Goal: Task Accomplishment & Management: Use online tool/utility

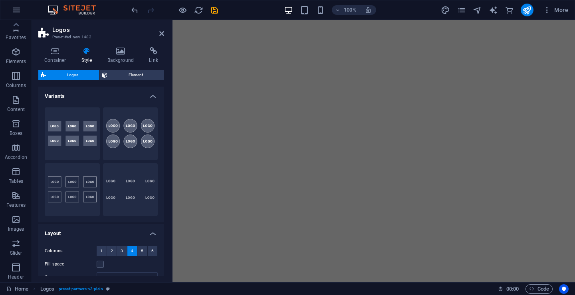
select select "rem"
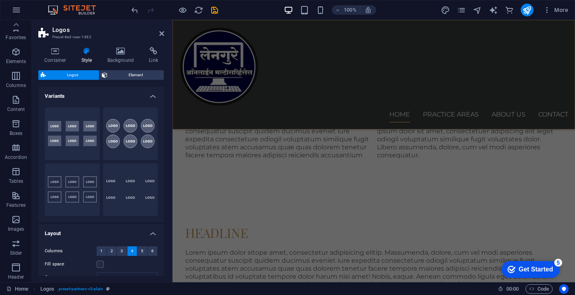
scroll to position [107, 0]
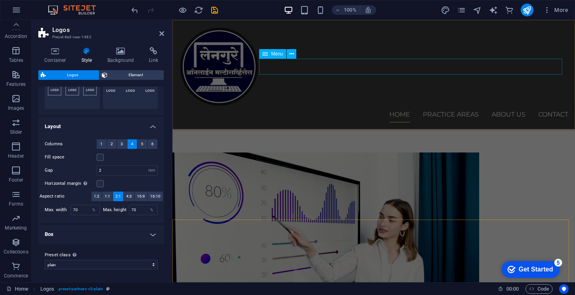
scroll to position [886, 0]
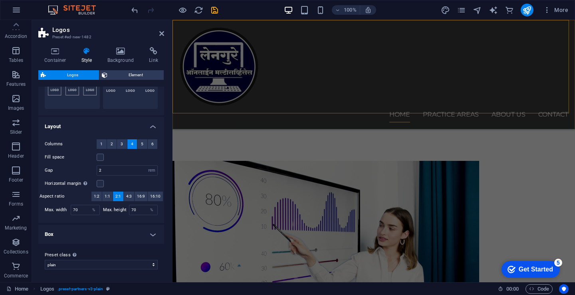
click at [324, 106] on div "Home Practice Areas About us Contact" at bounding box center [374, 74] width 403 height 109
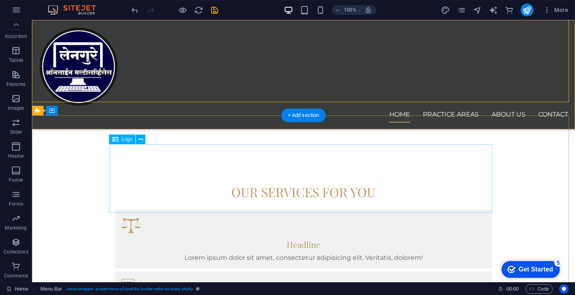
scroll to position [1672, 0]
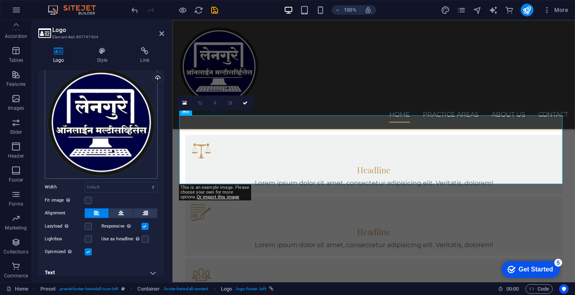
scroll to position [40, 0]
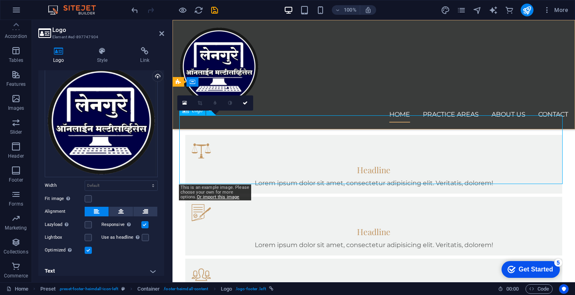
click at [113, 183] on select "Default auto px rem % em vh vw" at bounding box center [121, 186] width 72 height 10
click at [85, 181] on select "Default auto px rem % em vh vw" at bounding box center [121, 186] width 72 height 10
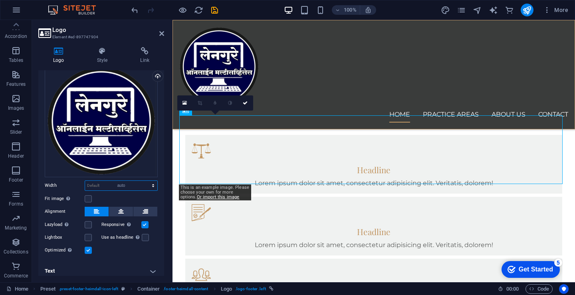
select select "DISABLED_OPTION_VALUE"
click at [124, 146] on div "Drag files here, click to choose files or select files from Files or our free s…" at bounding box center [101, 120] width 113 height 113
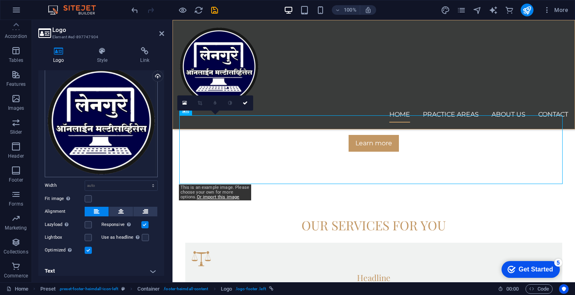
scroll to position [1565, 0]
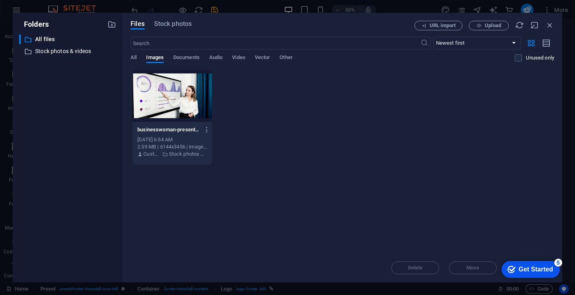
click at [176, 84] on div at bounding box center [172, 96] width 79 height 52
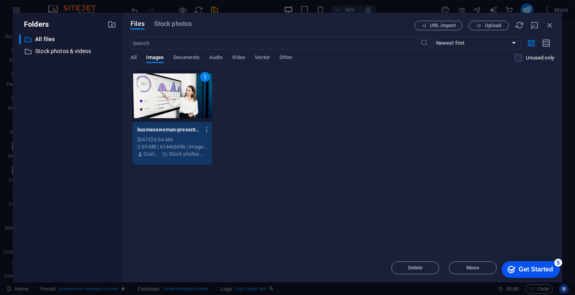
click at [176, 84] on div "1" at bounding box center [172, 96] width 79 height 52
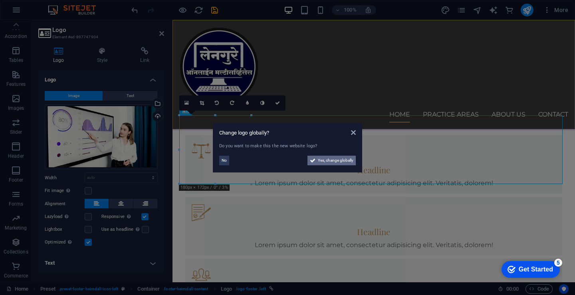
click at [331, 161] on span "Yes, change globally" at bounding box center [336, 161] width 36 height 10
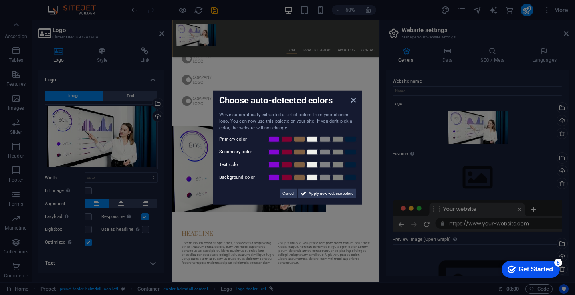
scroll to position [772, 0]
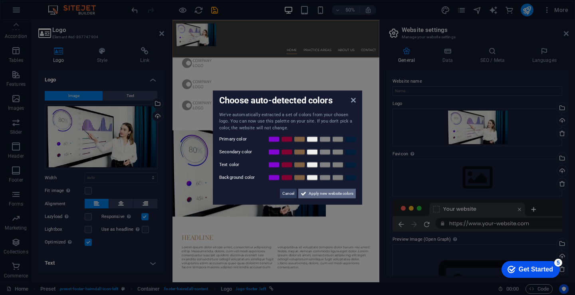
drag, startPoint x: 313, startPoint y: 193, endPoint x: 281, endPoint y: 341, distance: 151.2
click at [313, 193] on span "Apply new website colors" at bounding box center [331, 194] width 45 height 10
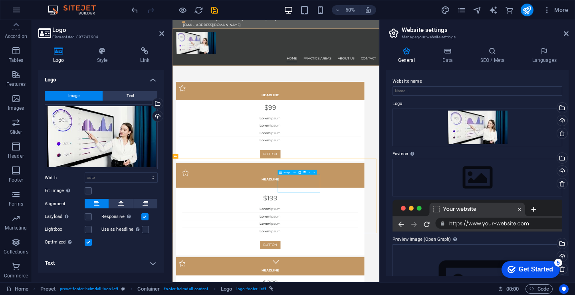
scroll to position [0, 0]
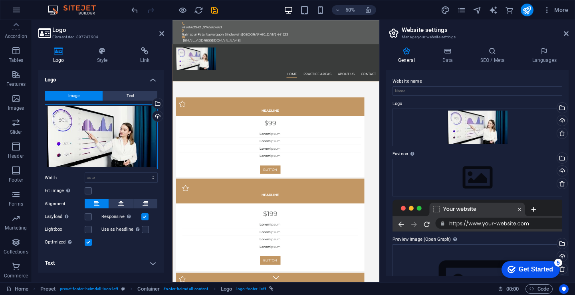
click at [126, 146] on div "Drag files here, click to choose files or select files from Files or our free s…" at bounding box center [101, 136] width 113 height 65
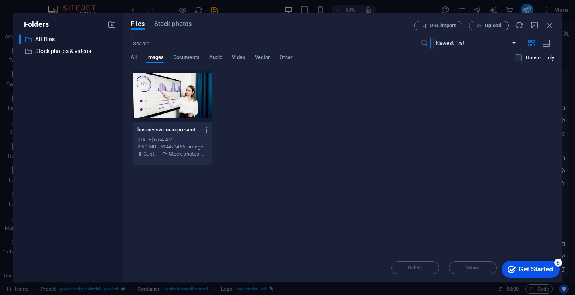
click at [126, 146] on div "Files Stock photos URL import Upload ​ Newest first Oldest first Name (A-Z) Nam…" at bounding box center [343, 148] width 440 height 270
click at [204, 128] on icon "button" at bounding box center [207, 129] width 8 height 7
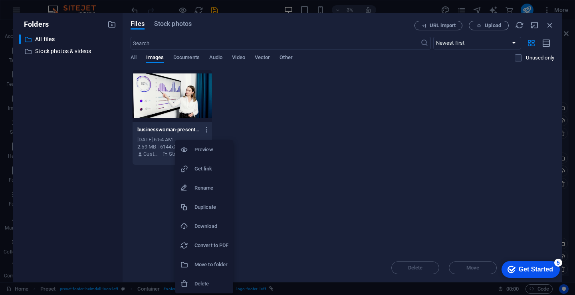
click at [207, 150] on h6 "Preview" at bounding box center [211, 150] width 34 height 10
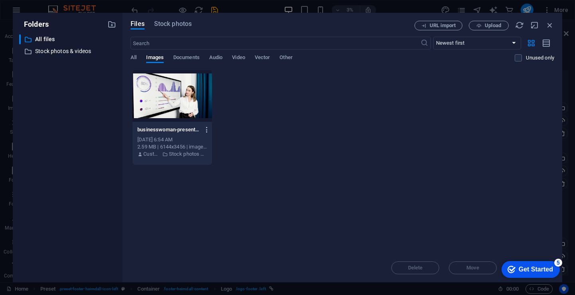
click at [207, 131] on icon "button" at bounding box center [207, 129] width 8 height 7
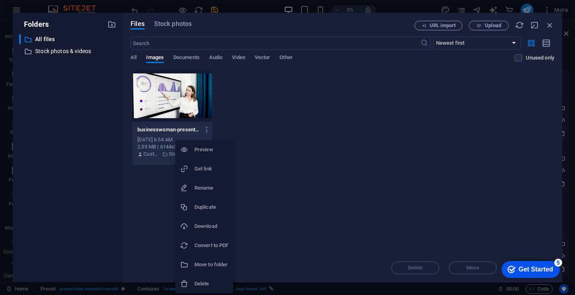
click at [194, 282] on div at bounding box center [187, 284] width 14 height 8
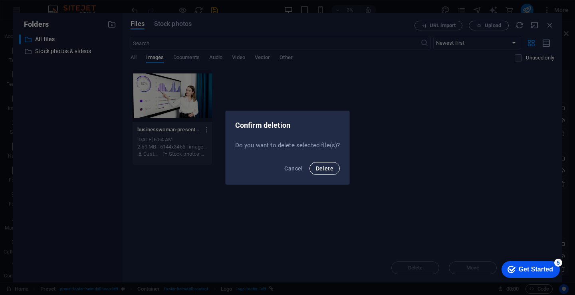
click at [323, 165] on span "Delete" at bounding box center [325, 168] width 18 height 6
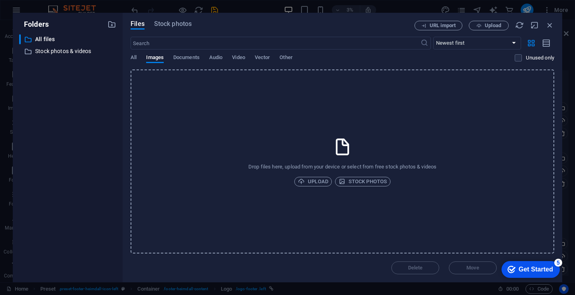
click at [552, 22] on icon "button" at bounding box center [550, 25] width 9 height 9
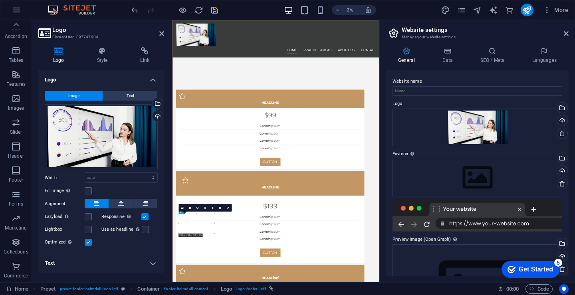
scroll to position [1500, 0]
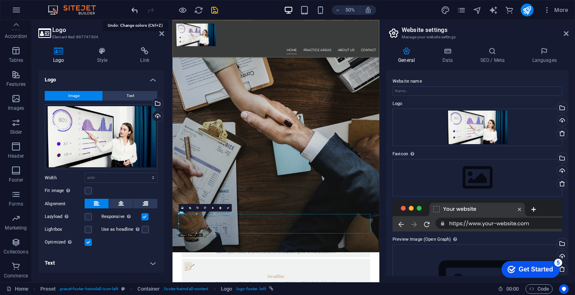
click at [133, 9] on icon "undo" at bounding box center [134, 10] width 9 height 9
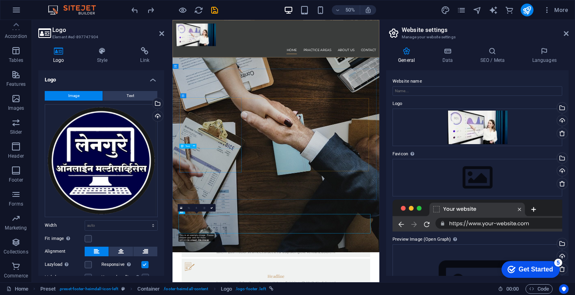
scroll to position [1470, 0]
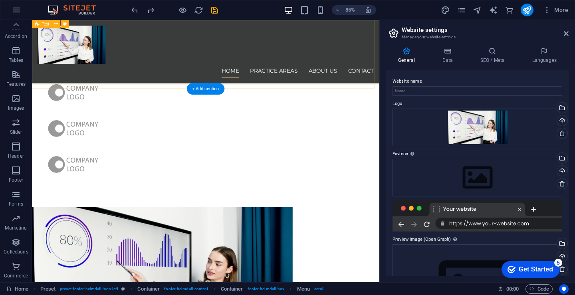
scroll to position [753, 0]
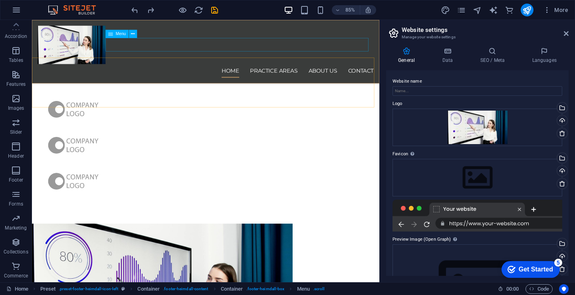
click at [261, 72] on nav "Home Practice Areas About us Contact" at bounding box center [236, 80] width 395 height 16
click at [120, 33] on span "Menu" at bounding box center [121, 34] width 10 height 4
click at [136, 35] on button at bounding box center [133, 34] width 8 height 8
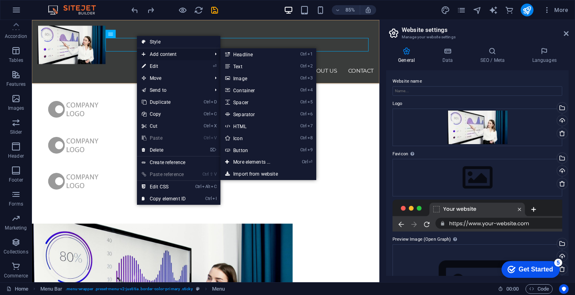
click at [161, 52] on span "Add content" at bounding box center [172, 54] width 71 height 12
click at [245, 65] on link "Ctrl 2 Text" at bounding box center [253, 66] width 66 height 12
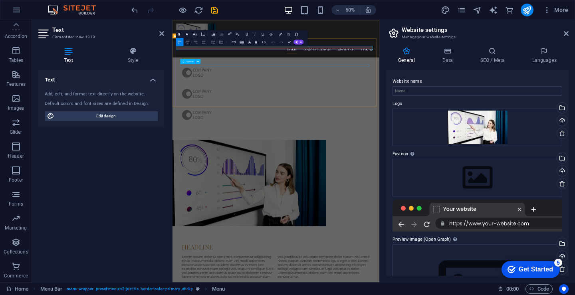
scroll to position [761, 0]
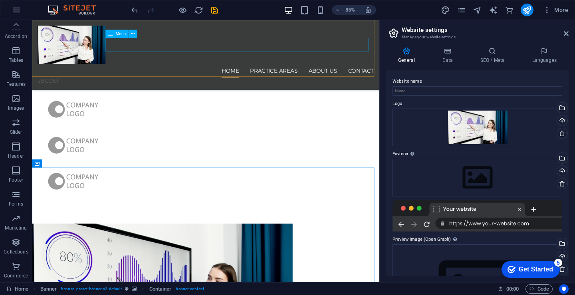
click at [260, 72] on nav "Home Practice Areas About us Contact" at bounding box center [236, 80] width 395 height 16
click at [257, 72] on nav "Home Practice Areas About us Contact" at bounding box center [236, 80] width 395 height 16
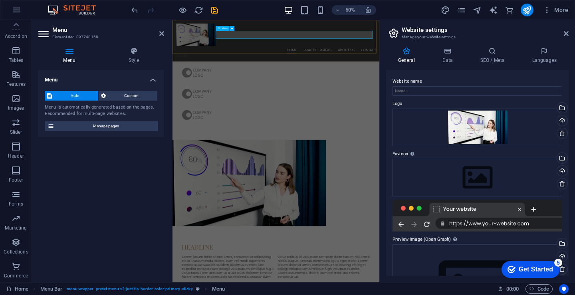
click at [440, 72] on nav "Home Practice Areas About us Contact" at bounding box center [379, 80] width 400 height 16
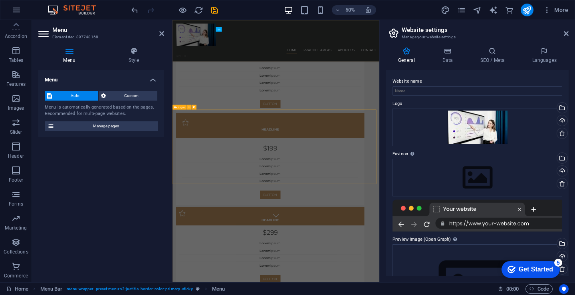
scroll to position [69, 0]
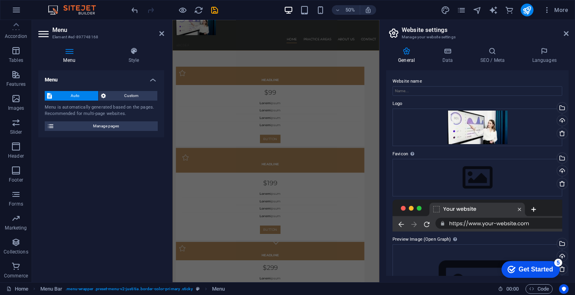
click at [135, 171] on div "Menu Auto Custom Menu is automatically generated based on the pages. Recommende…" at bounding box center [101, 173] width 126 height 206
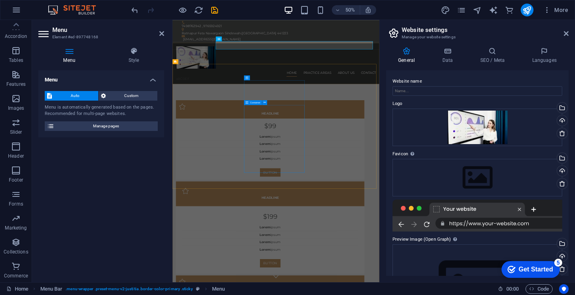
scroll to position [0, 0]
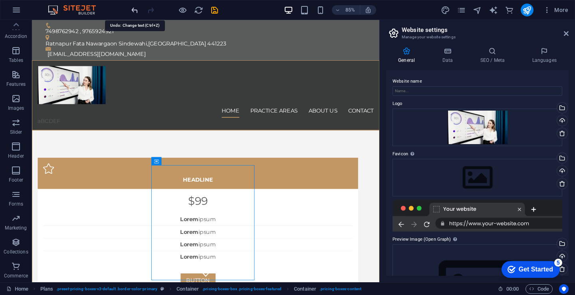
click at [131, 12] on icon "undo" at bounding box center [134, 10] width 9 height 9
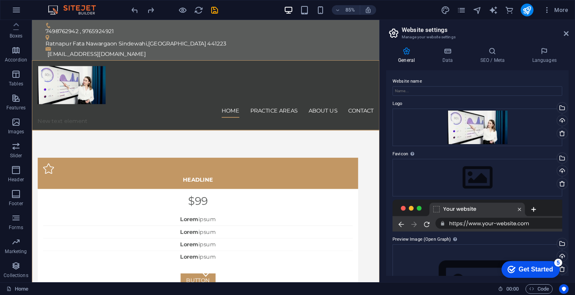
scroll to position [54, 0]
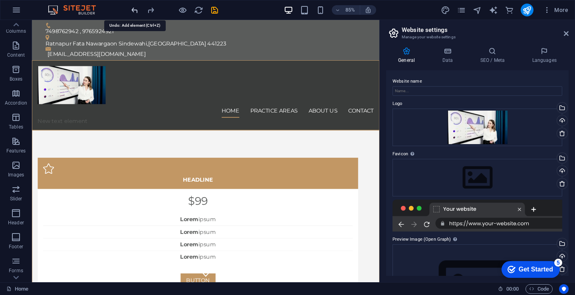
click at [135, 8] on icon "undo" at bounding box center [134, 10] width 9 height 9
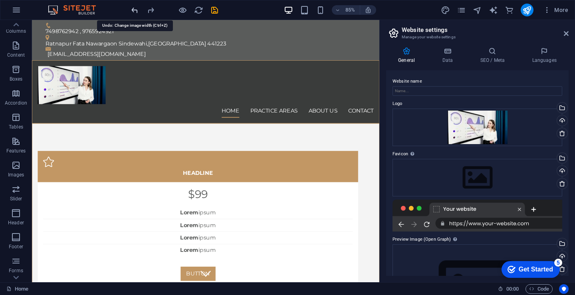
click at [135, 8] on icon "undo" at bounding box center [134, 10] width 9 height 9
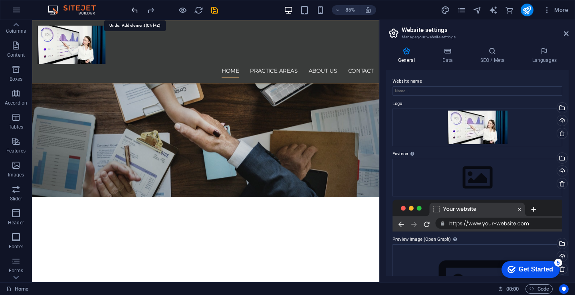
scroll to position [1578, 0]
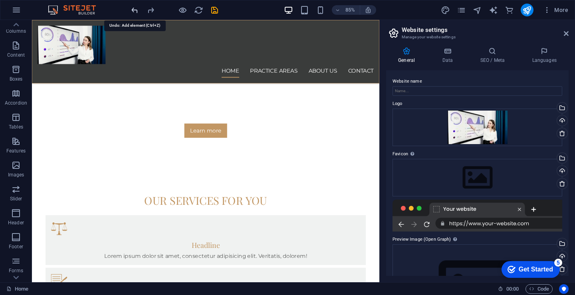
click at [135, 8] on icon "undo" at bounding box center [134, 10] width 9 height 9
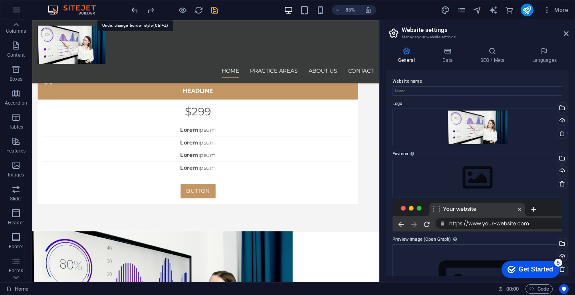
scroll to position [251, 0]
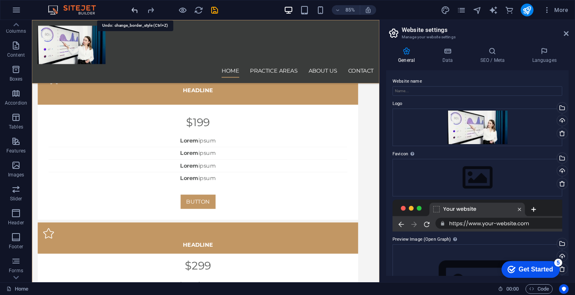
click at [135, 8] on icon "undo" at bounding box center [134, 10] width 9 height 9
click at [134, 8] on icon "undo" at bounding box center [134, 10] width 9 height 9
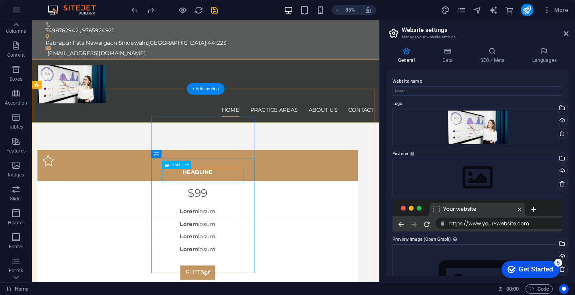
scroll to position [0, 0]
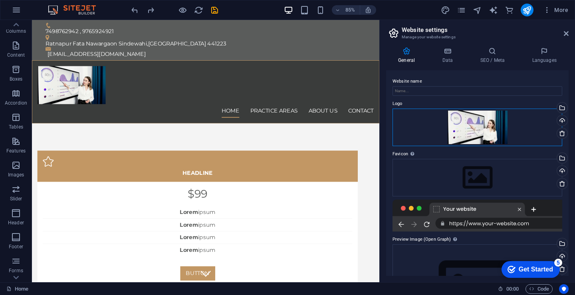
click at [472, 131] on div "Drag files here, click to choose files or select files from Files or our free s…" at bounding box center [478, 128] width 170 height 38
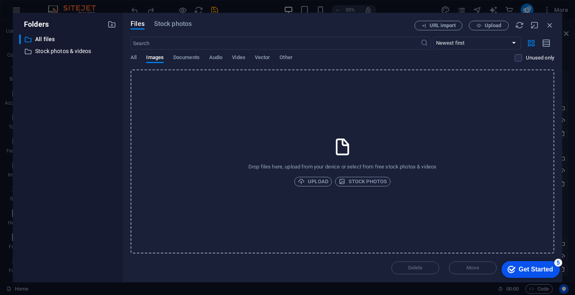
click at [554, 23] on div "Files Stock photos URL import Upload ​ Newest first Oldest first Name (A-Z) Nam…" at bounding box center [343, 148] width 440 height 270
click at [551, 25] on icon "button" at bounding box center [550, 25] width 9 height 9
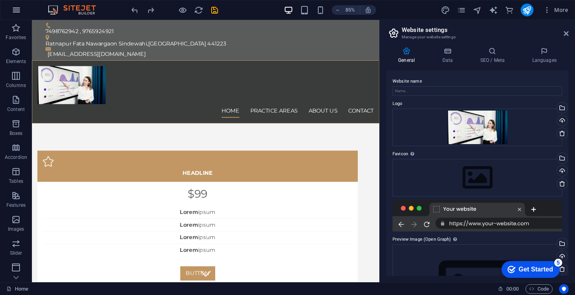
click at [18, 15] on button "button" at bounding box center [16, 9] width 19 height 19
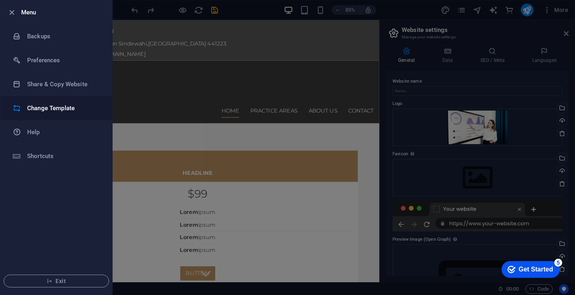
click at [60, 107] on h6 "Change Template" at bounding box center [64, 108] width 74 height 10
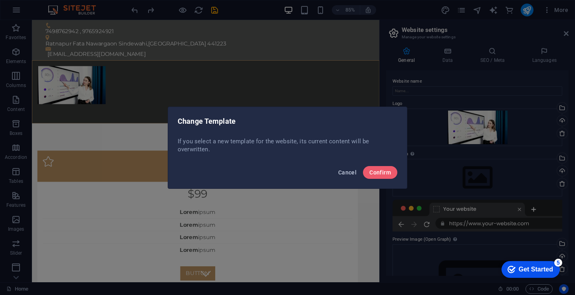
click at [343, 173] on span "Cancel" at bounding box center [347, 172] width 18 height 6
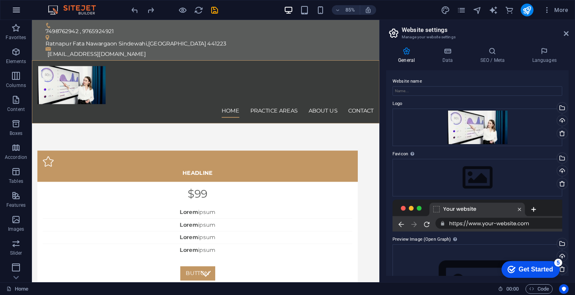
click at [17, 16] on button "button" at bounding box center [16, 9] width 19 height 19
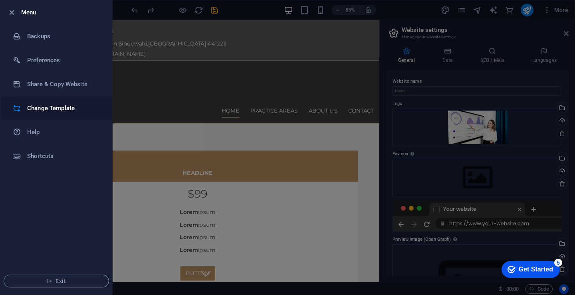
click at [73, 113] on h6 "Change Template" at bounding box center [64, 108] width 74 height 10
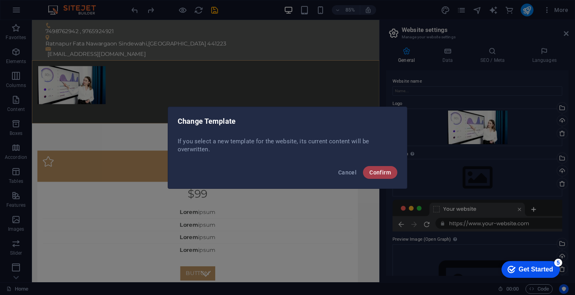
click at [387, 177] on button "Confirm" at bounding box center [380, 172] width 34 height 13
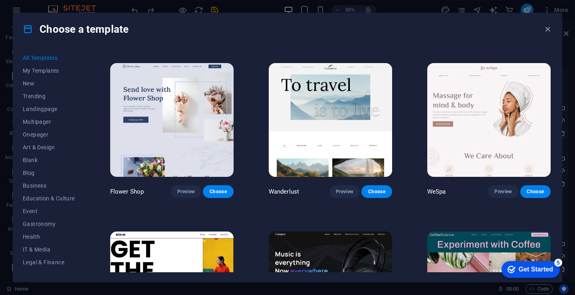
scroll to position [2010, 0]
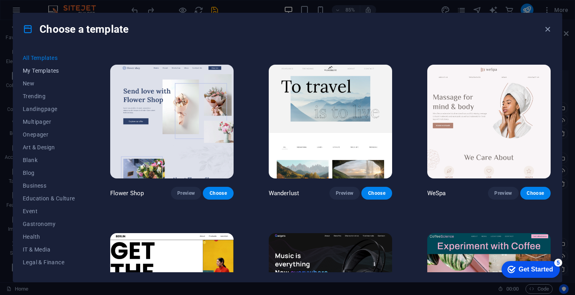
click at [39, 75] on button "My Templates" at bounding box center [49, 70] width 52 height 13
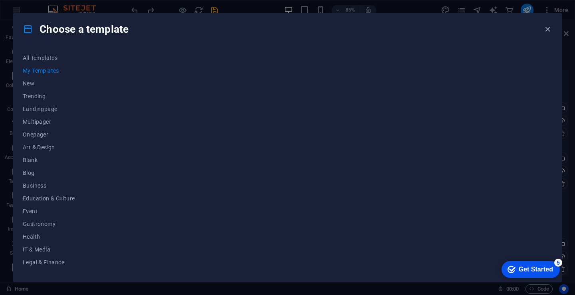
scroll to position [0, 0]
click at [34, 97] on span "Trending" at bounding box center [49, 96] width 52 height 6
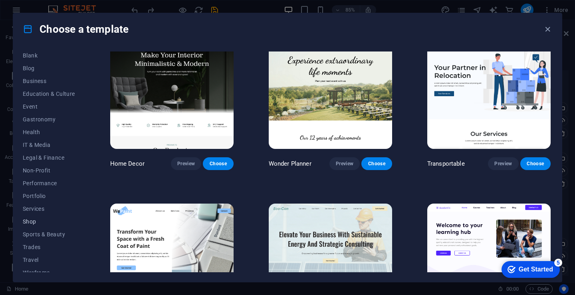
scroll to position [111, 0]
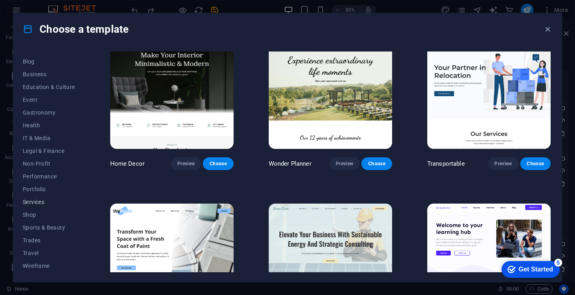
click at [33, 202] on span "Services" at bounding box center [49, 202] width 52 height 6
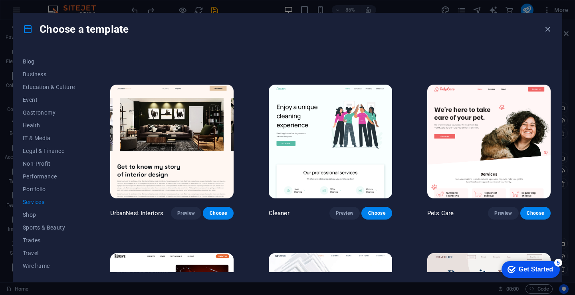
scroll to position [139, 0]
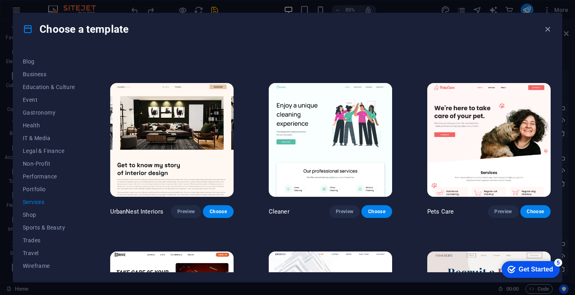
click at [168, 125] on img at bounding box center [171, 140] width 123 height 114
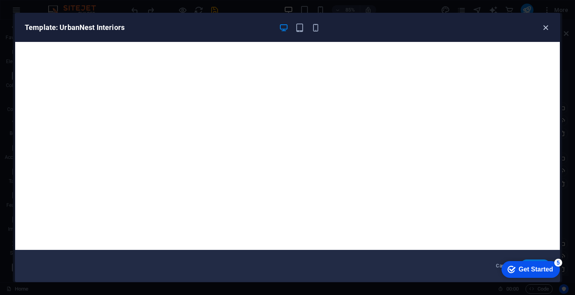
click at [547, 26] on icon "button" at bounding box center [545, 27] width 9 height 9
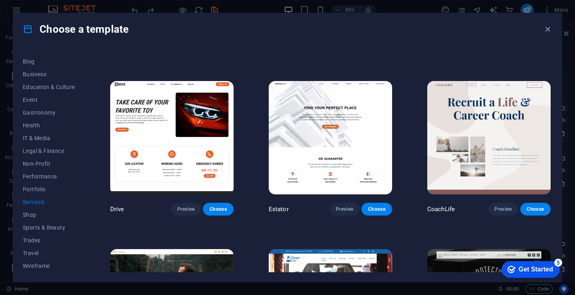
scroll to position [312, 0]
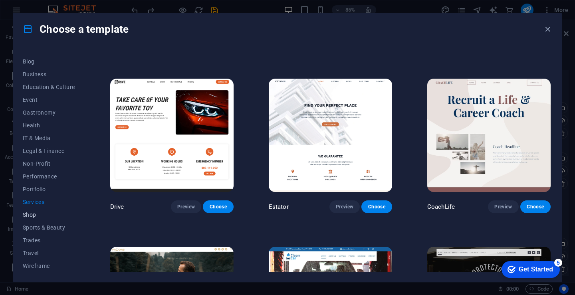
click at [34, 216] on span "Shop" at bounding box center [49, 215] width 52 height 6
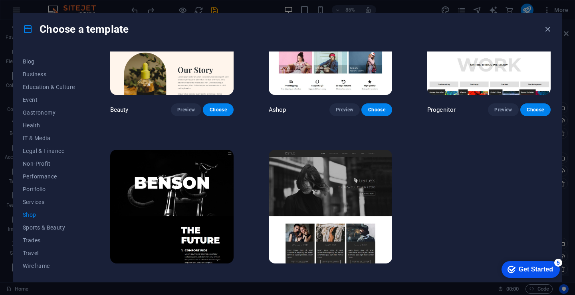
scroll to position [417, 0]
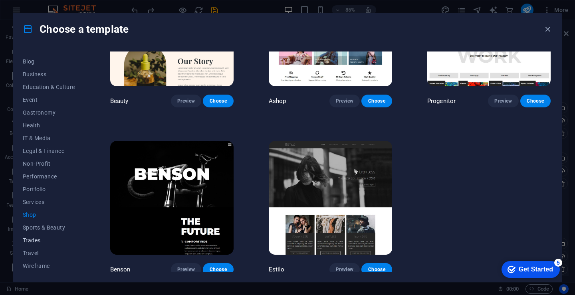
click at [33, 241] on span "Trades" at bounding box center [49, 240] width 52 height 6
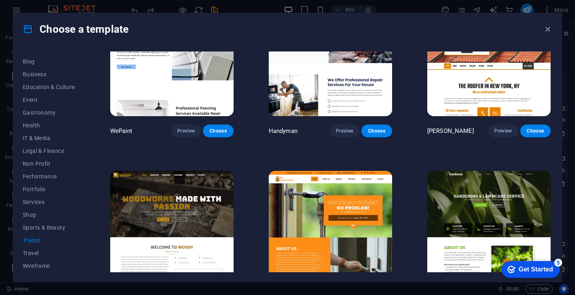
scroll to position [0, 0]
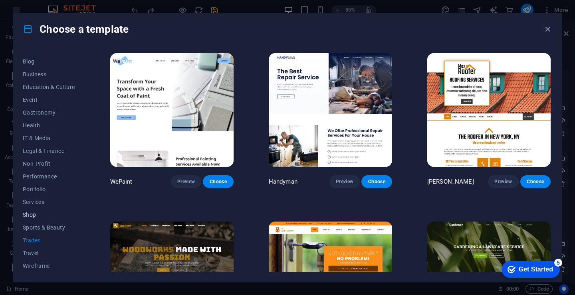
click at [25, 216] on span "Shop" at bounding box center [49, 215] width 52 height 6
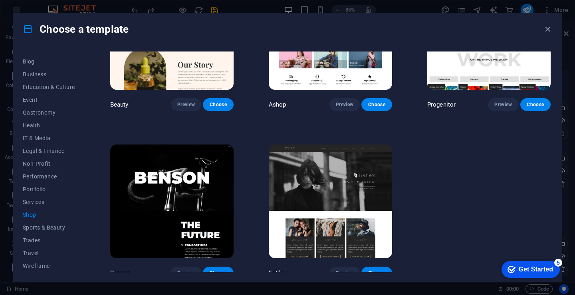
scroll to position [417, 0]
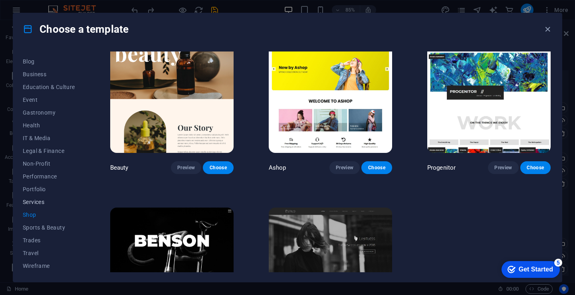
click at [45, 205] on button "Services" at bounding box center [49, 202] width 52 height 13
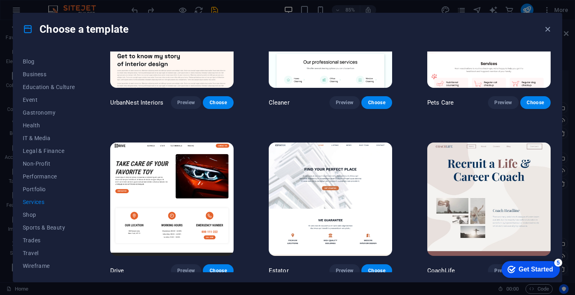
scroll to position [244, 0]
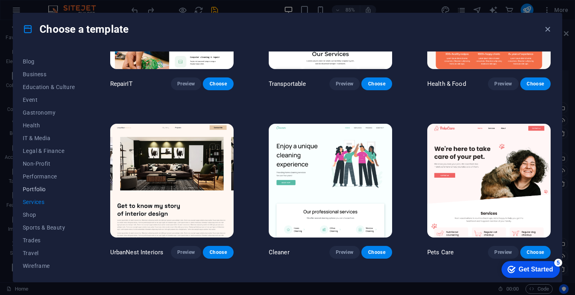
click at [42, 195] on button "Portfolio" at bounding box center [49, 189] width 52 height 13
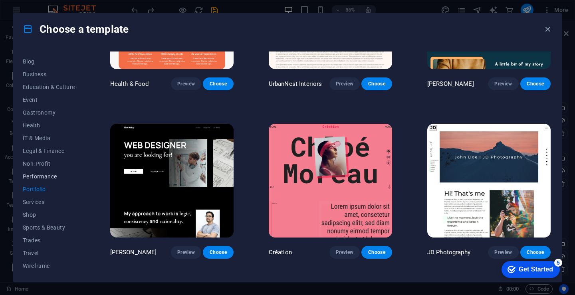
click at [37, 179] on span "Performance" at bounding box center [49, 176] width 52 height 6
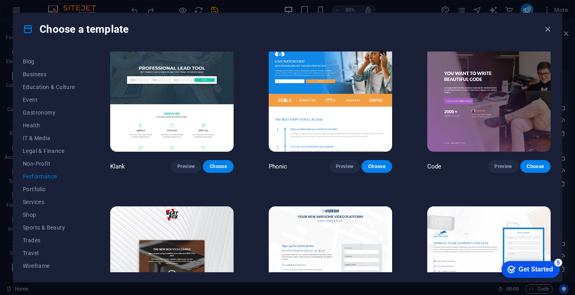
scroll to position [0, 0]
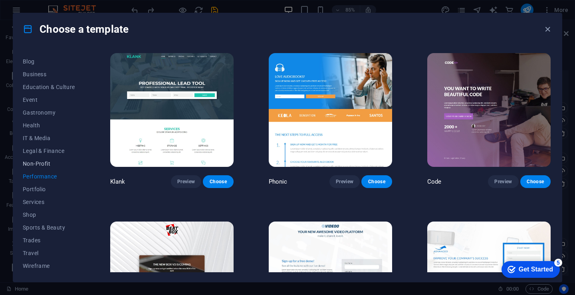
click at [38, 165] on span "Non-Profit" at bounding box center [49, 164] width 52 height 6
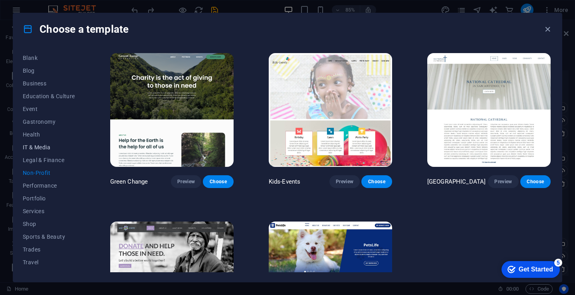
scroll to position [98, 0]
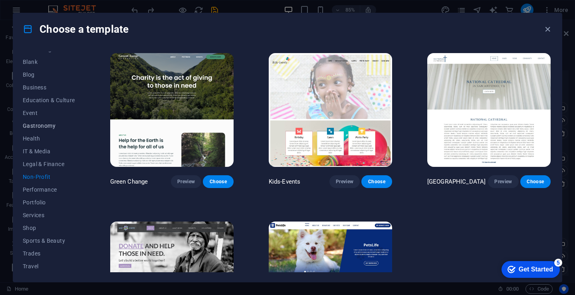
click at [40, 129] on span "Gastronomy" at bounding box center [49, 126] width 52 height 6
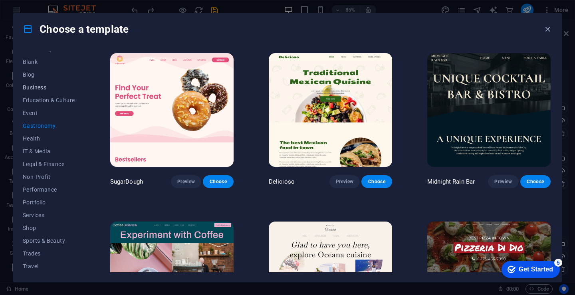
click at [40, 89] on span "Business" at bounding box center [49, 87] width 52 height 6
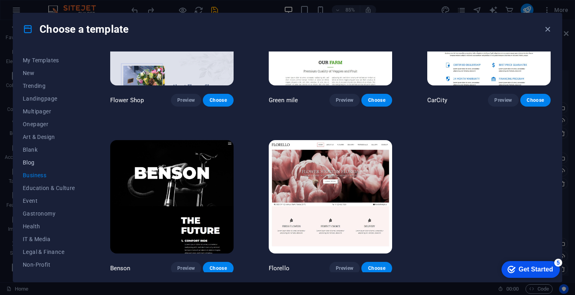
scroll to position [5, 0]
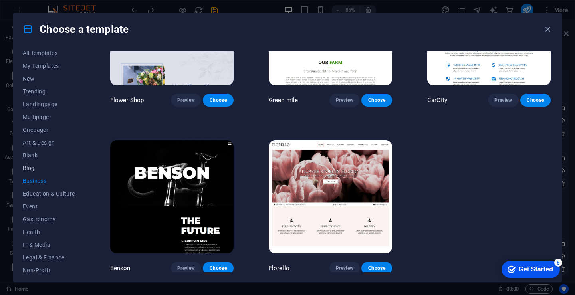
click at [34, 170] on span "Blog" at bounding box center [49, 168] width 52 height 6
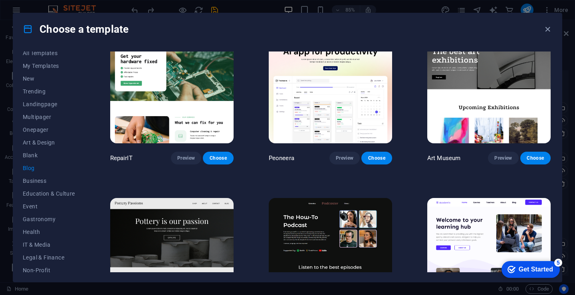
scroll to position [0, 0]
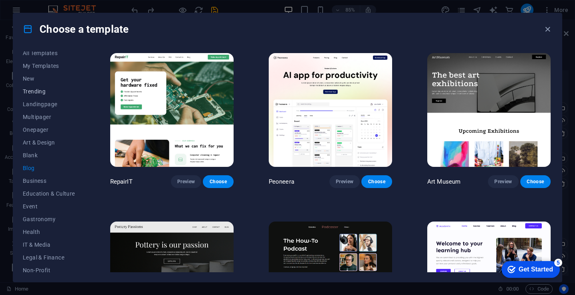
click at [34, 94] on span "Trending" at bounding box center [49, 91] width 52 height 6
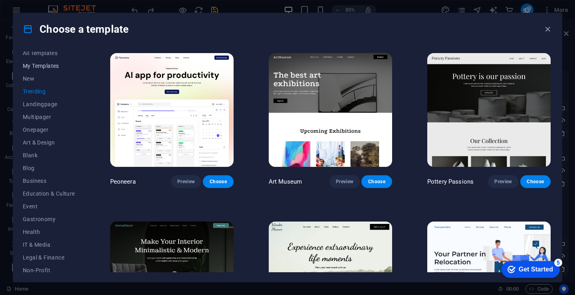
click at [39, 67] on span "My Templates" at bounding box center [49, 66] width 52 height 6
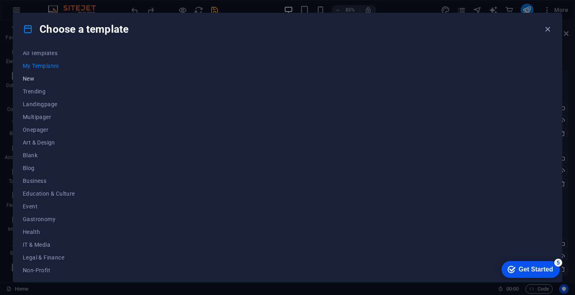
click at [36, 81] on span "New" at bounding box center [49, 78] width 52 height 6
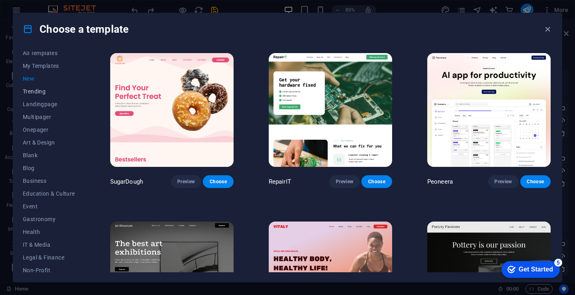
click at [39, 97] on button "Trending" at bounding box center [49, 91] width 52 height 13
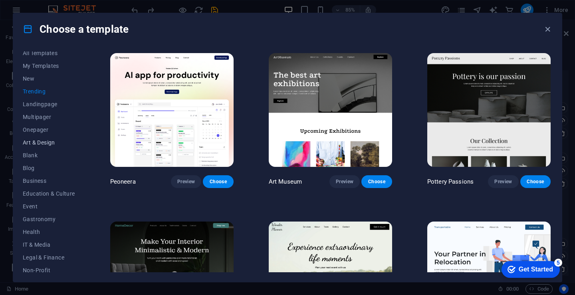
click at [47, 140] on span "Art & Design" at bounding box center [49, 142] width 52 height 6
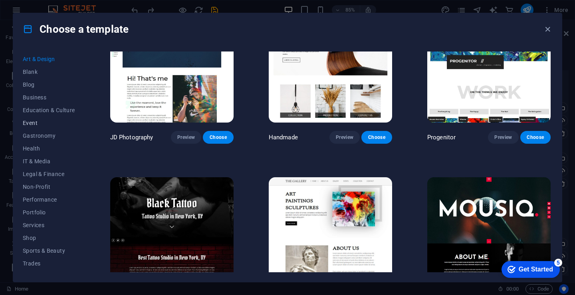
scroll to position [111, 0]
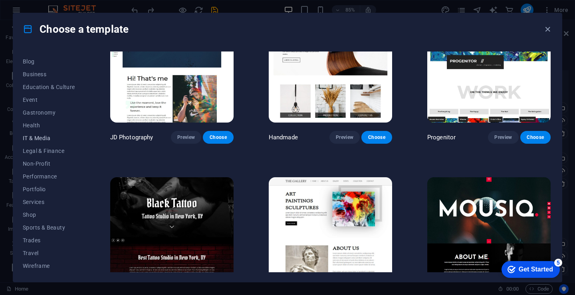
click at [45, 142] on button "IT & Media" at bounding box center [49, 138] width 52 height 13
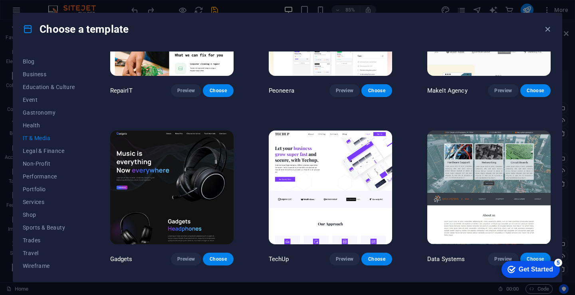
scroll to position [93, 0]
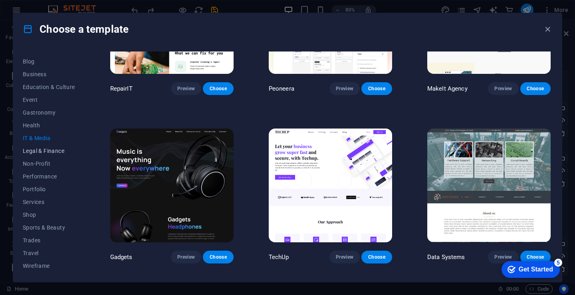
click at [59, 151] on span "Legal & Finance" at bounding box center [49, 151] width 52 height 6
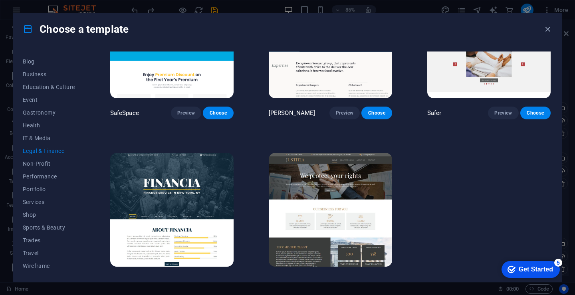
scroll to position [82, 0]
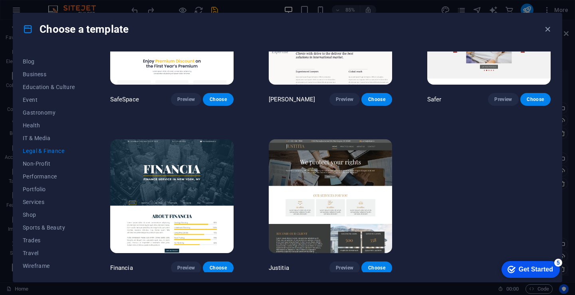
click at [202, 185] on img at bounding box center [171, 196] width 123 height 114
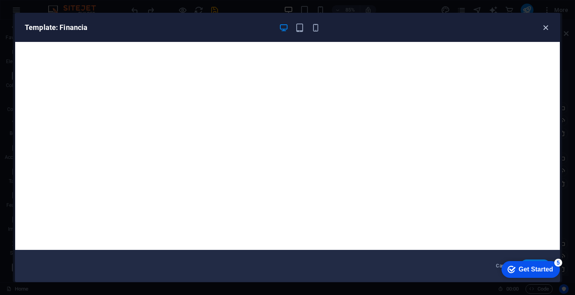
click at [548, 25] on icon "button" at bounding box center [545, 27] width 9 height 9
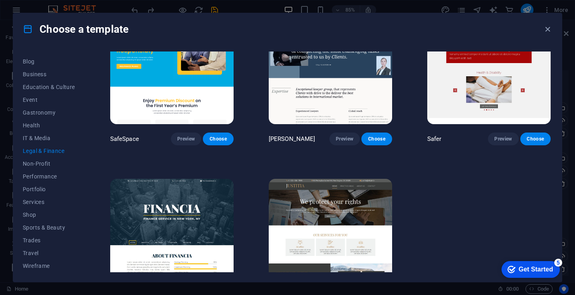
scroll to position [42, 0]
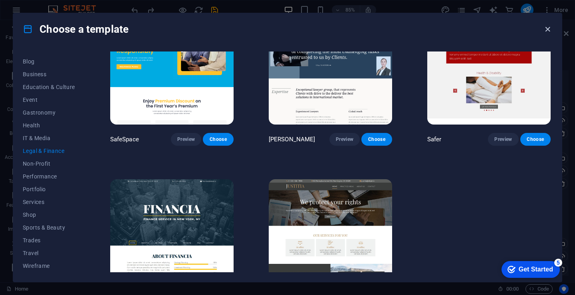
click at [548, 29] on icon "button" at bounding box center [547, 29] width 9 height 9
